Goal: Information Seeking & Learning: Learn about a topic

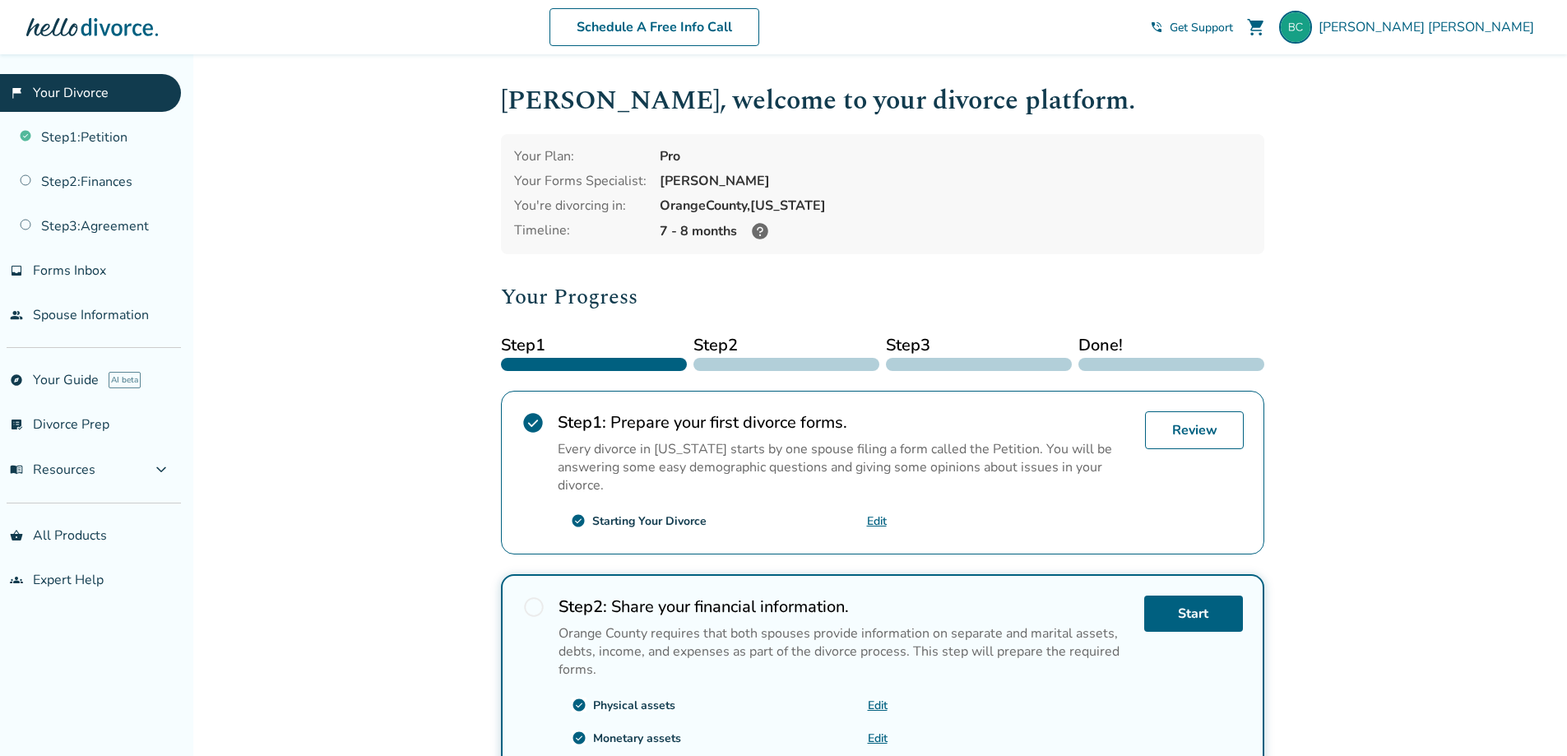
drag, startPoint x: 657, startPoint y: 180, endPoint x: 763, endPoint y: 182, distance: 107.0
click at [763, 182] on div "[PERSON_NAME]" at bounding box center [956, 181] width 592 height 18
click at [1233, 26] on span "Get Support" at bounding box center [1201, 28] width 63 height 16
click at [91, 577] on link "groups Expert Help" at bounding box center [90, 580] width 181 height 38
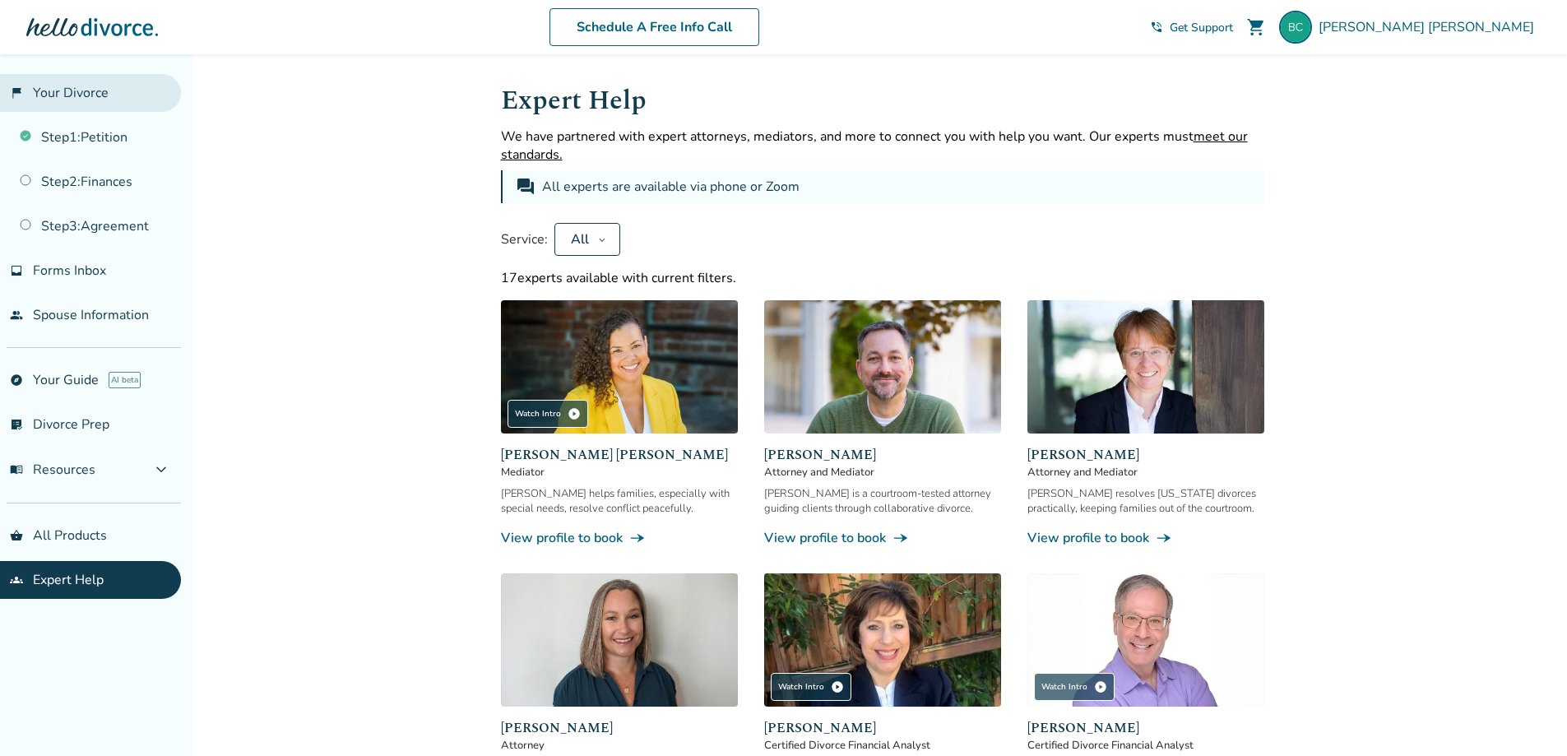
click at [76, 101] on link "flag_2 Your Divorce" at bounding box center [90, 93] width 181 height 38
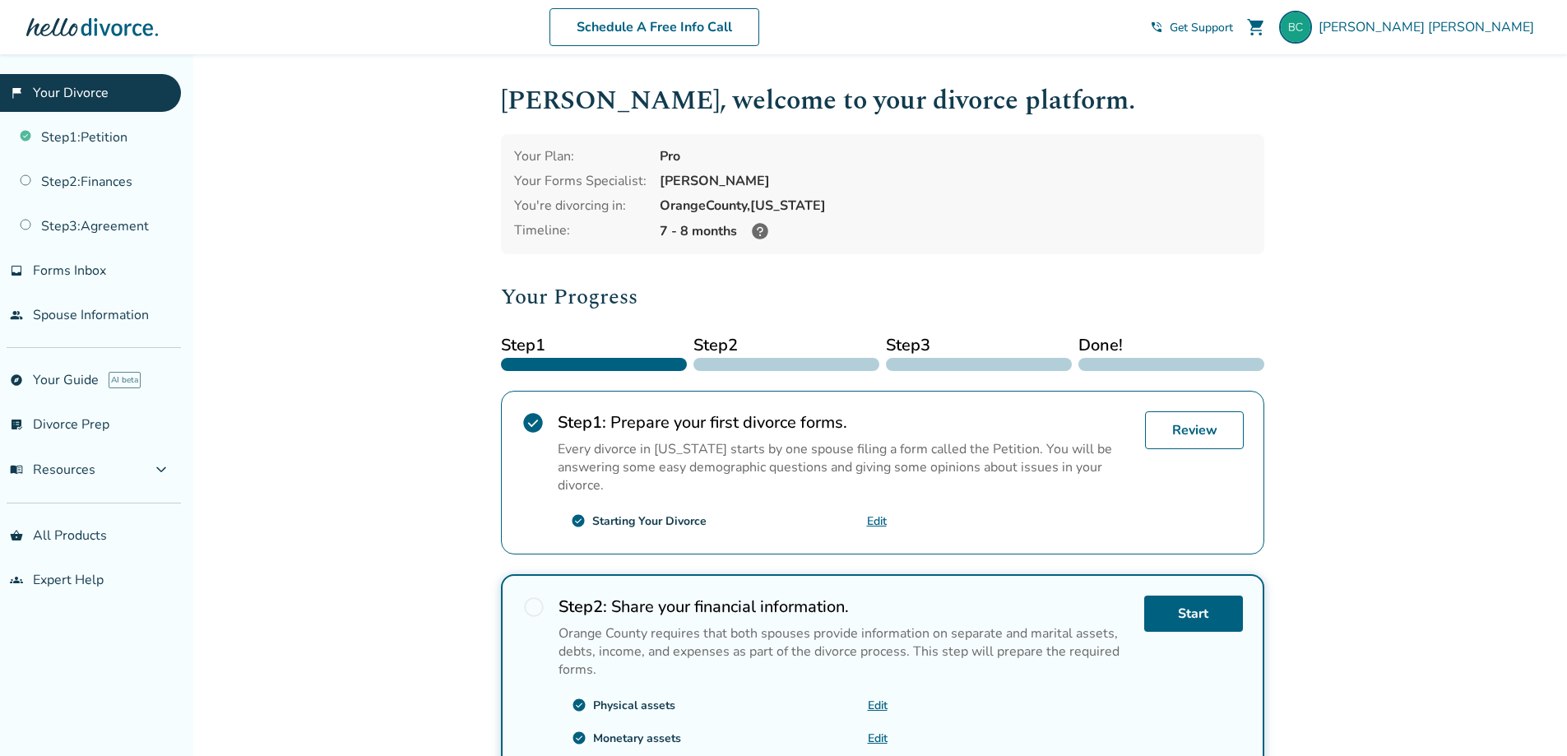
click at [1163, 27] on span "phone_in_talk" at bounding box center [1156, 27] width 13 height 13
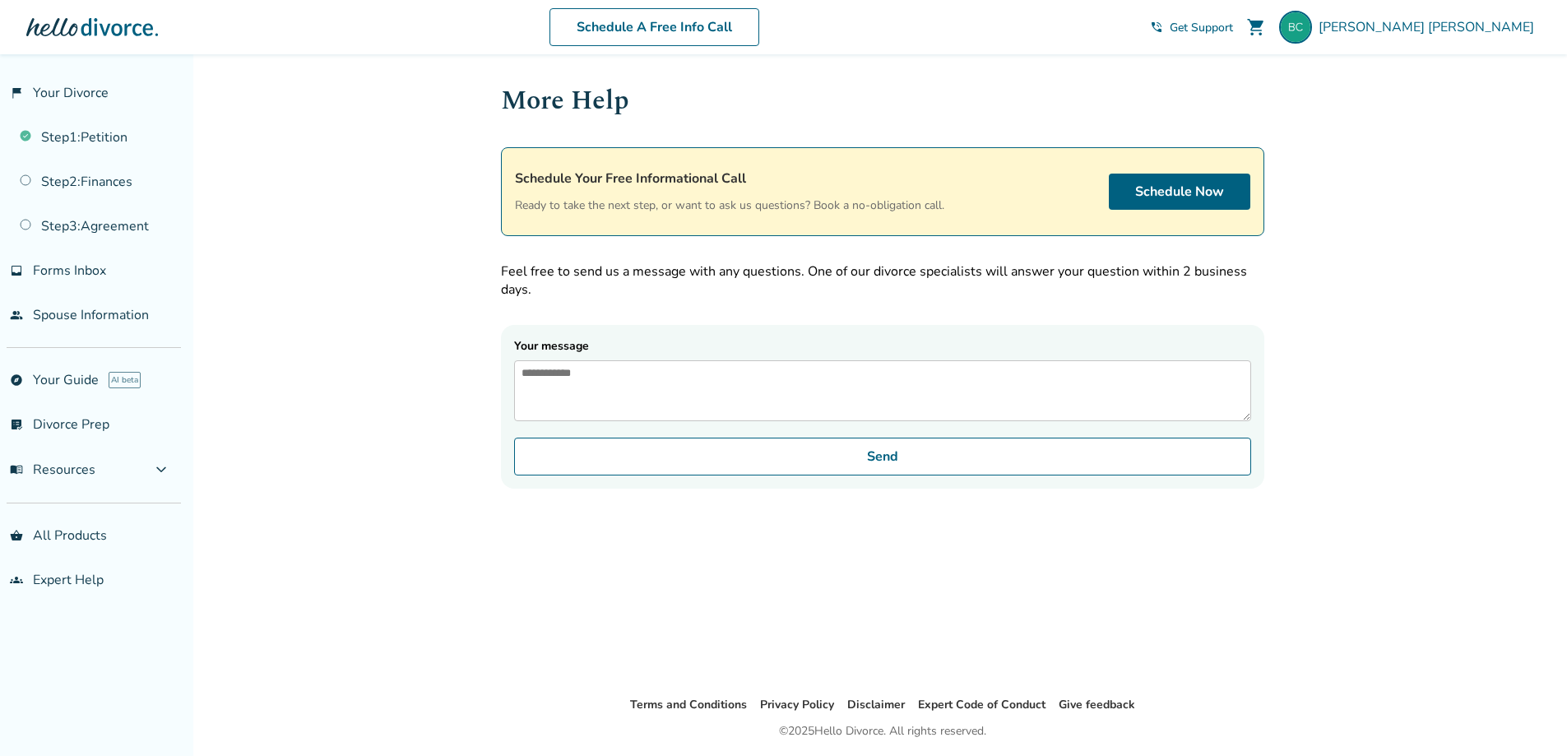
click at [637, 374] on textarea "Your message" at bounding box center [882, 390] width 737 height 61
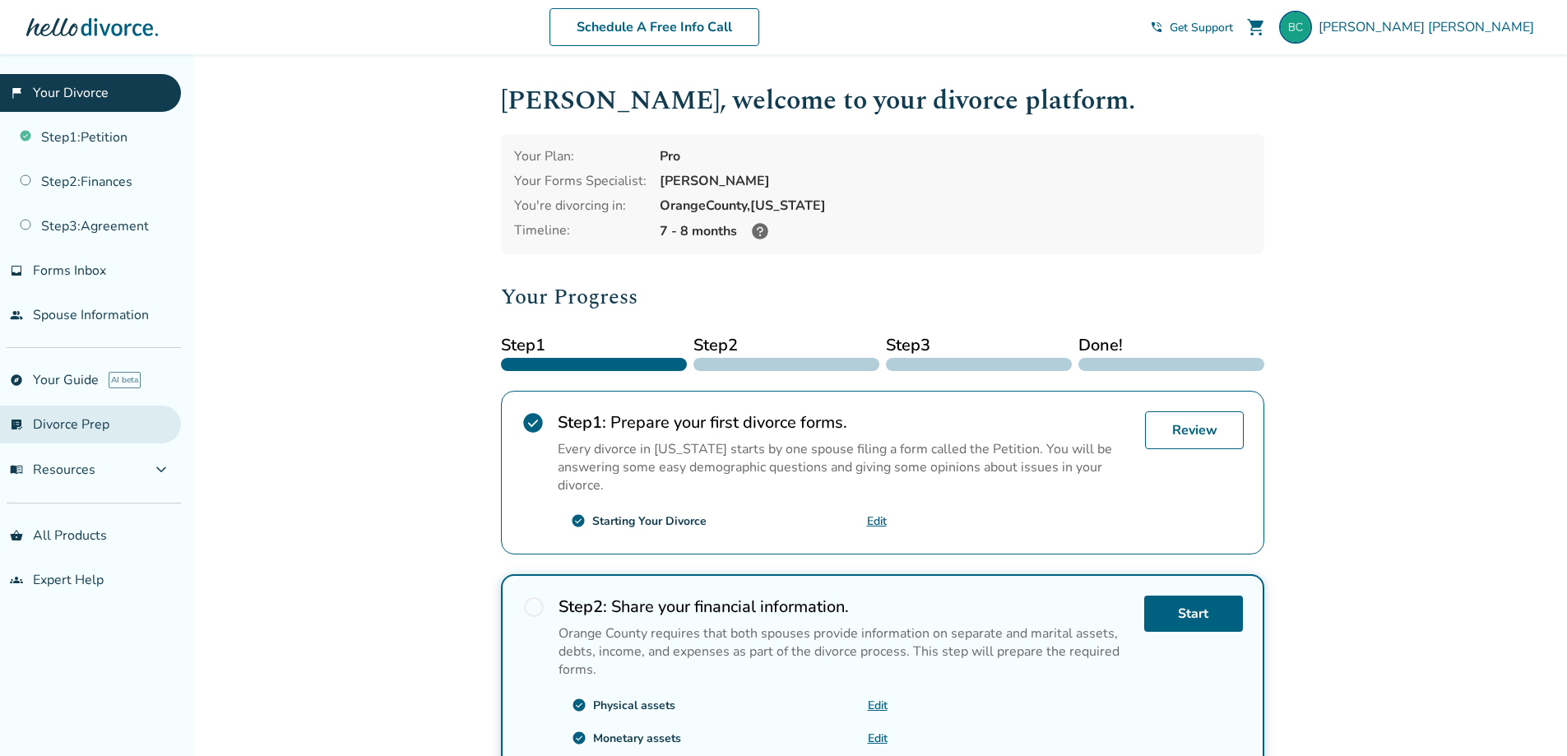
click at [74, 420] on link "list_alt_check Divorce Prep" at bounding box center [90, 425] width 181 height 38
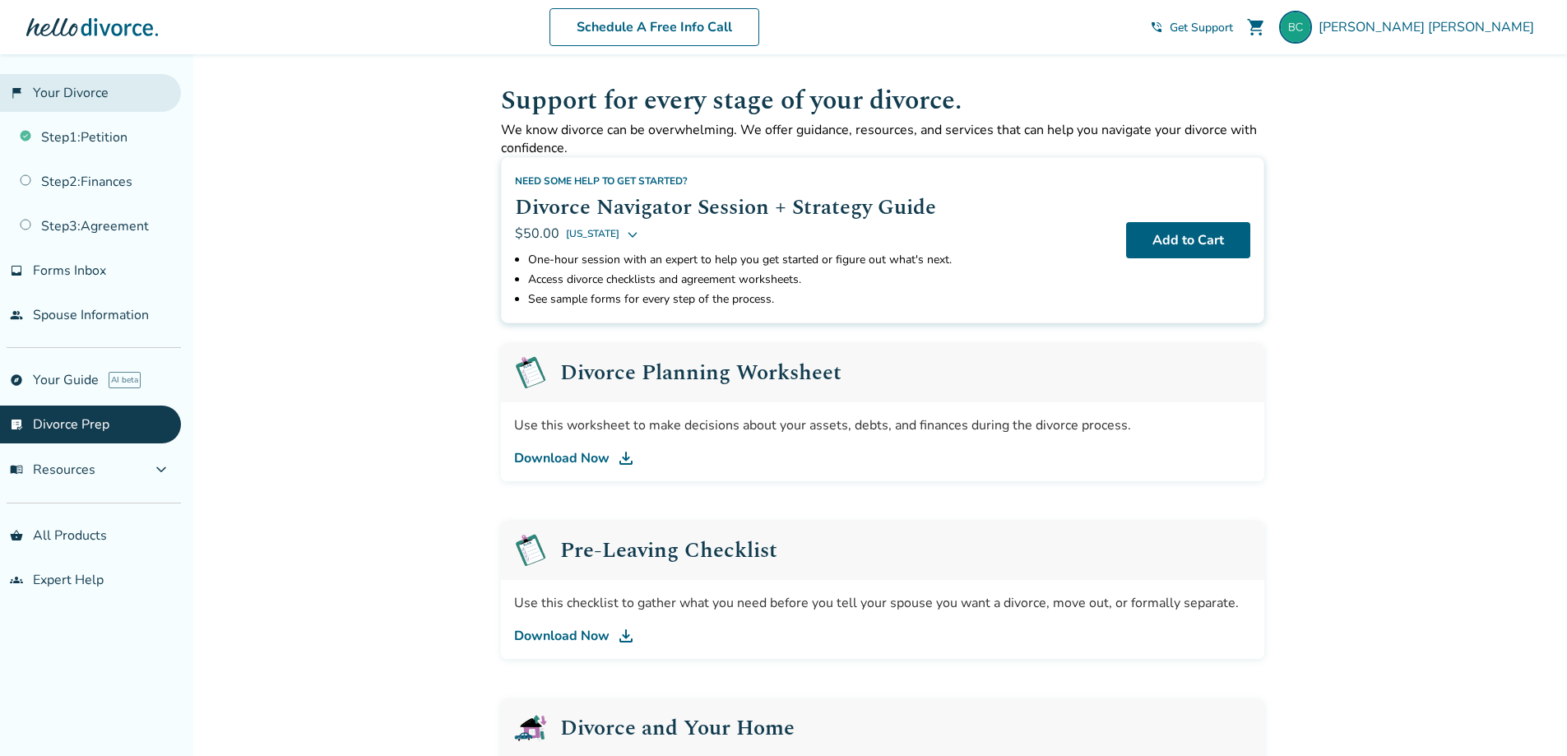
click at [62, 91] on link "flag_2 Your Divorce" at bounding box center [90, 93] width 181 height 38
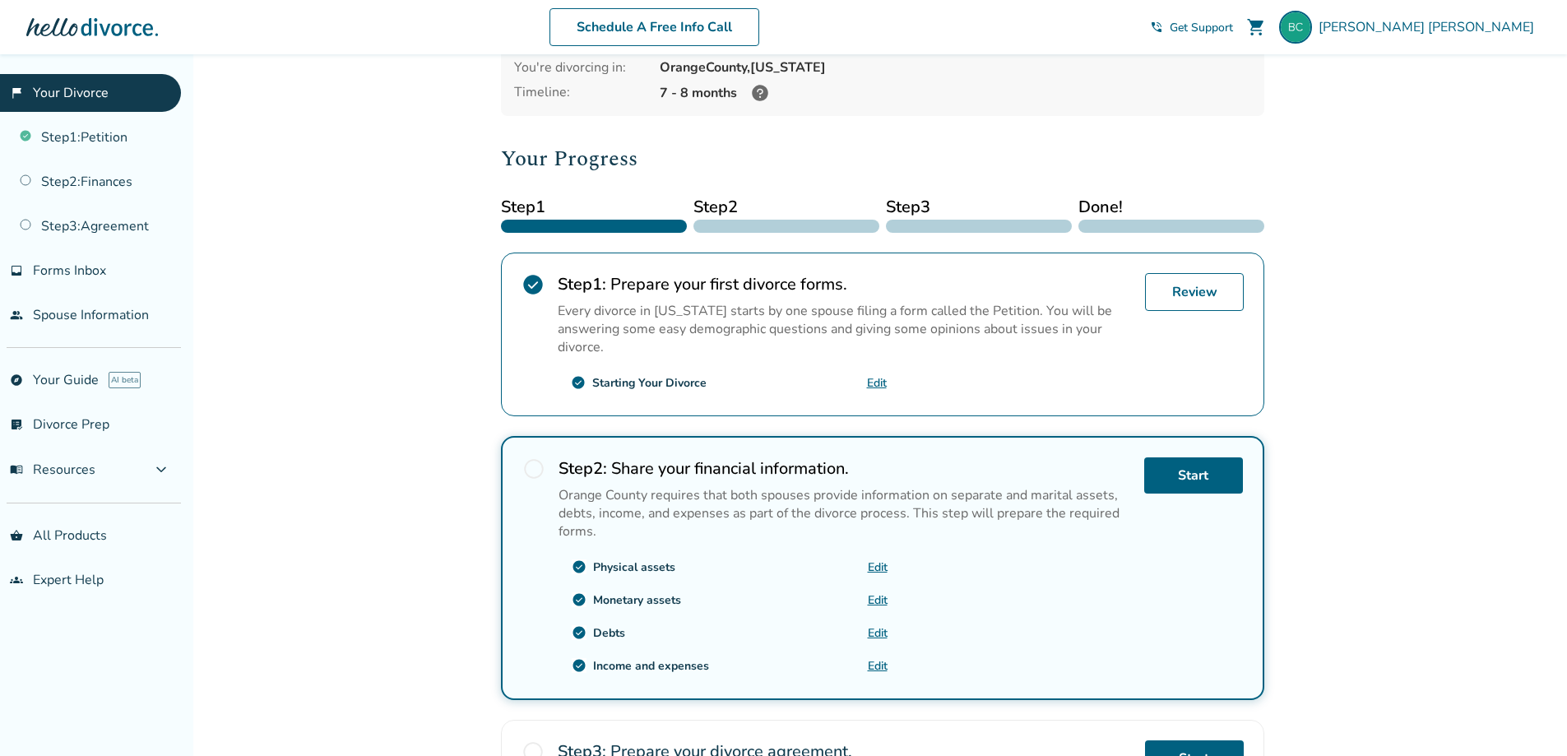
scroll to position [59, 0]
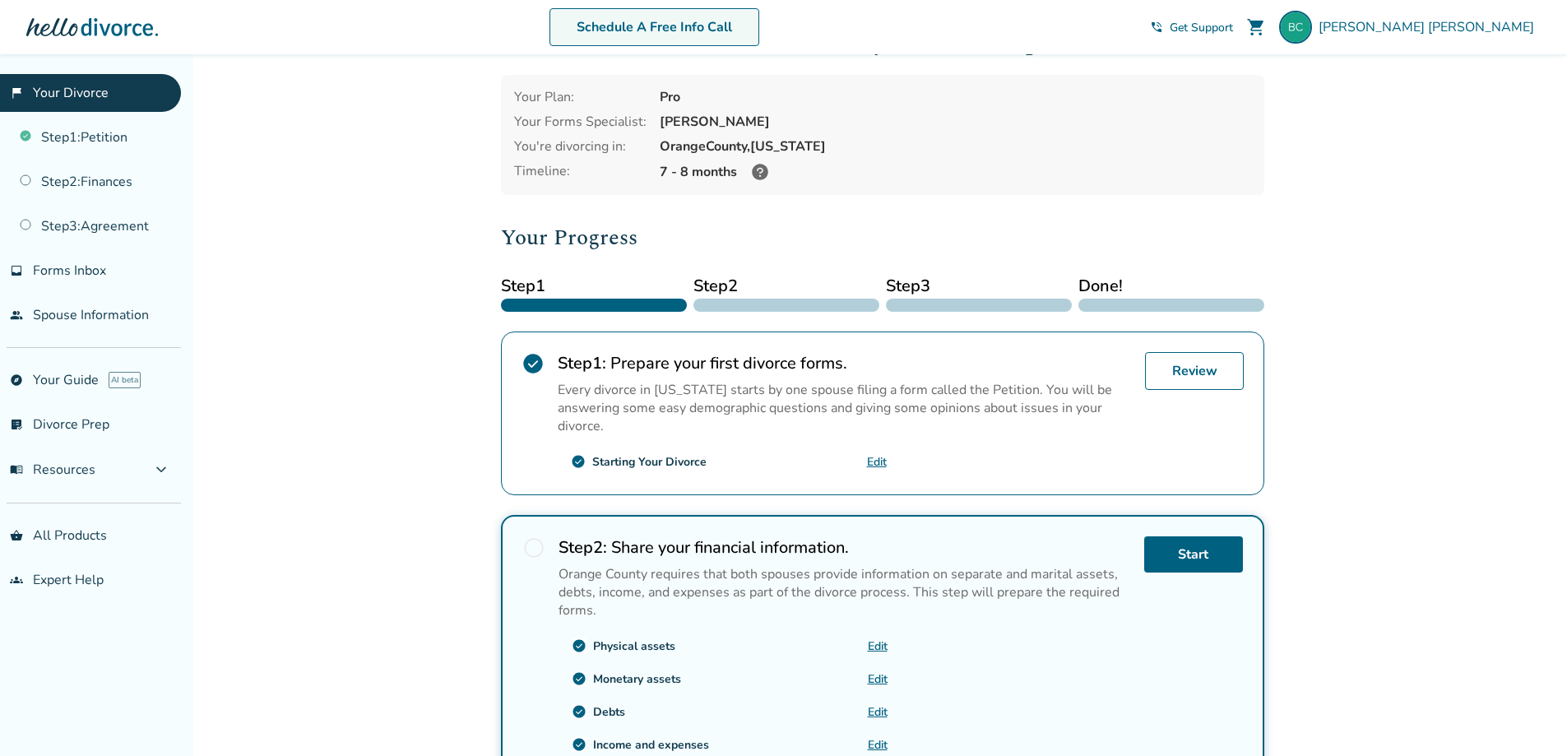
click at [681, 22] on link "Schedule A Free Info Call" at bounding box center [655, 27] width 210 height 38
click at [80, 184] on link "Step 2 : Finances" at bounding box center [90, 182] width 181 height 38
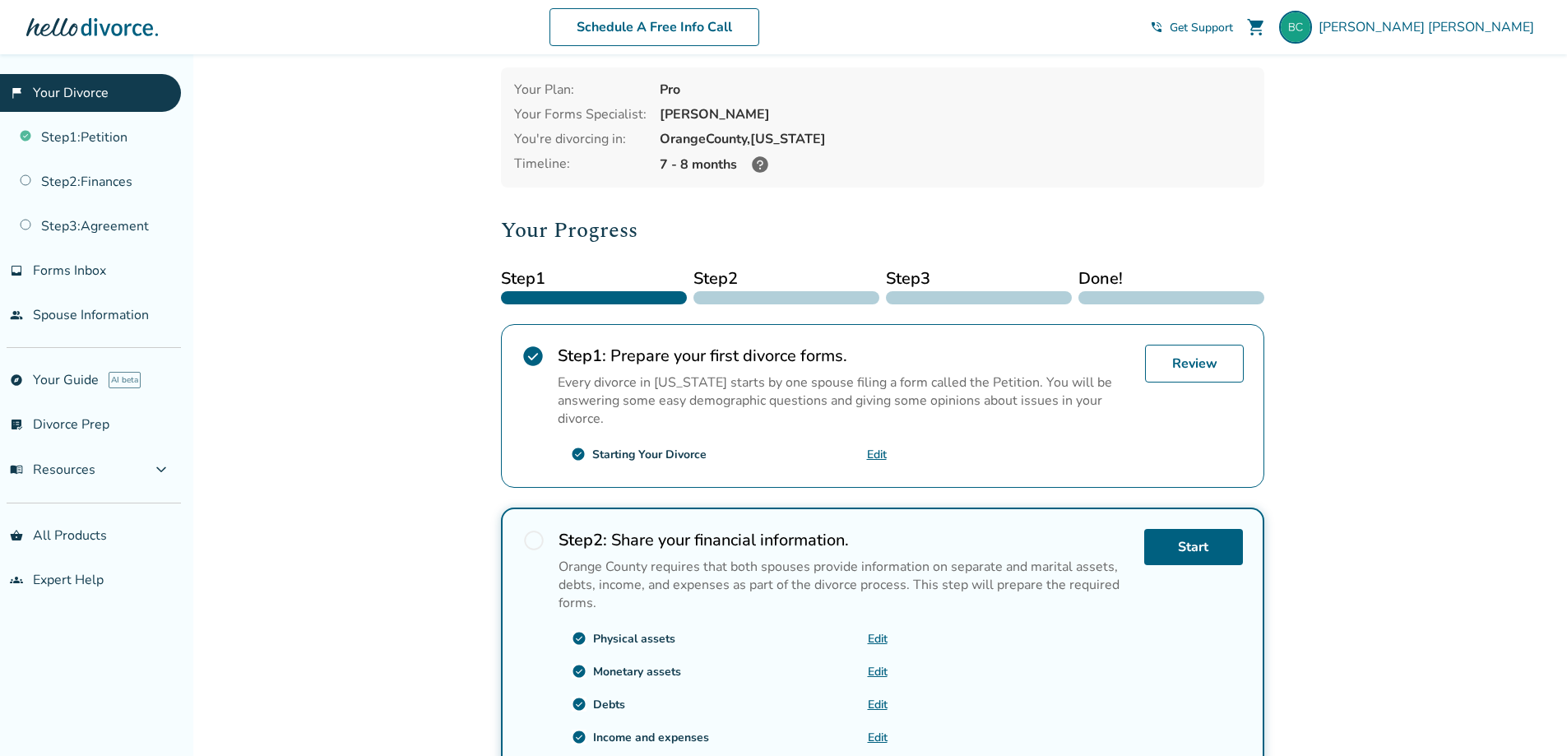
scroll to position [65, 0]
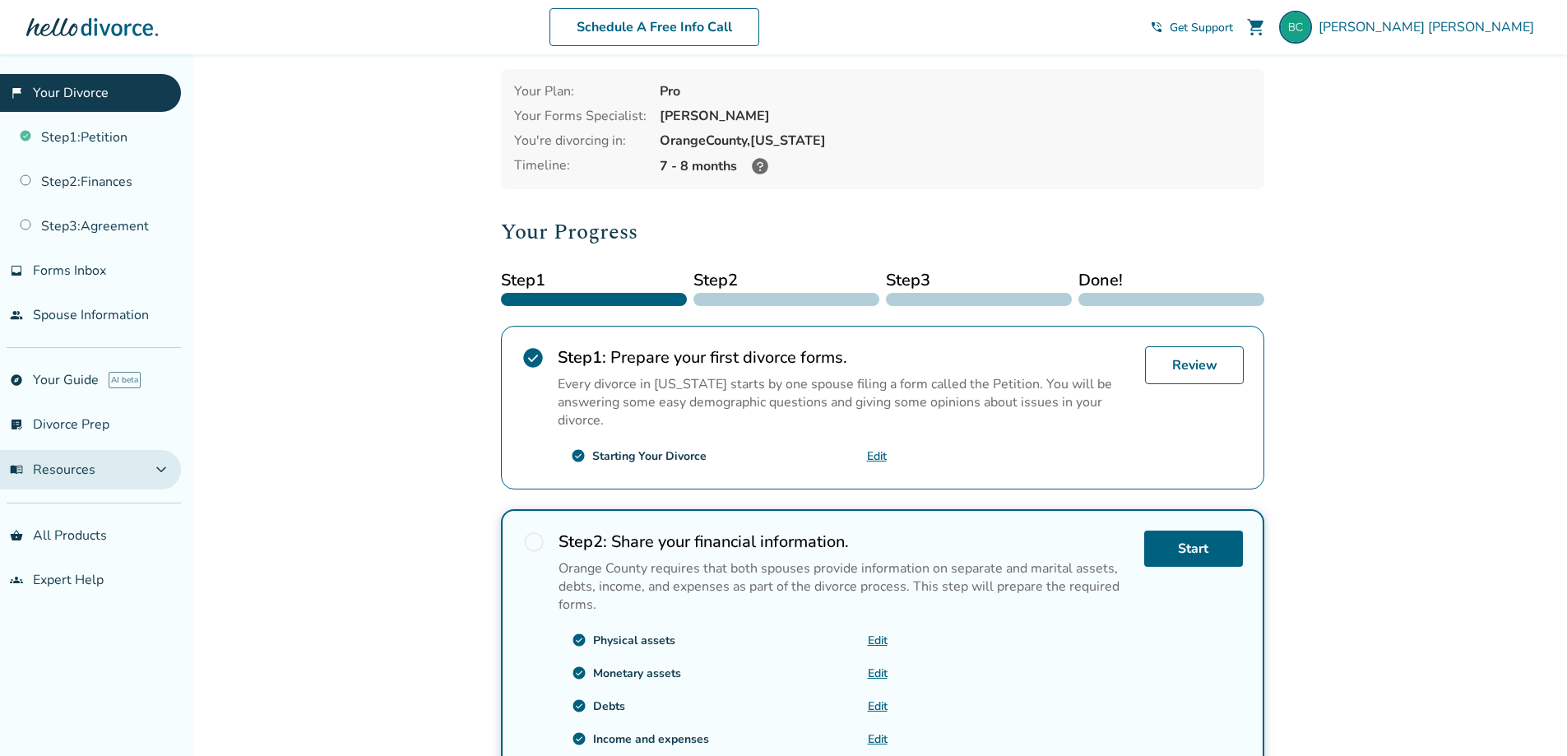
click at [159, 472] on span "expand_more" at bounding box center [161, 470] width 20 height 20
click at [159, 472] on span "expand_less" at bounding box center [161, 470] width 20 height 20
